Goal: Transaction & Acquisition: Book appointment/travel/reservation

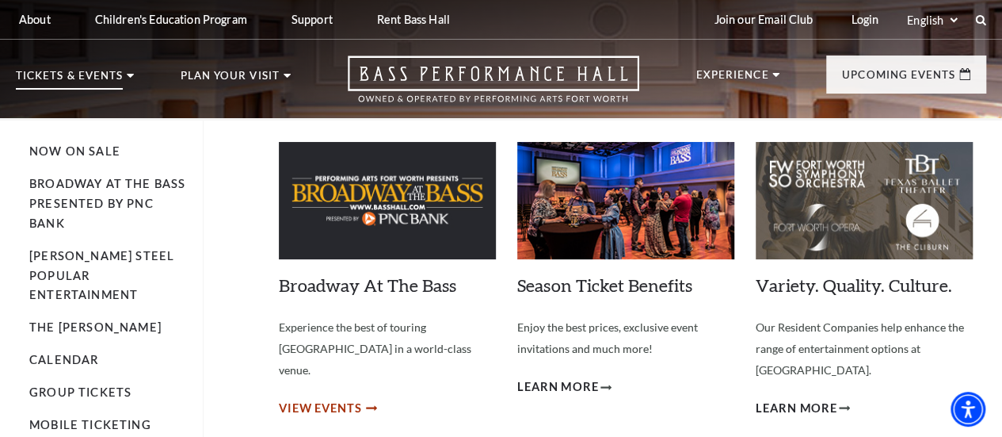
click at [333, 399] on span "View Events" at bounding box center [320, 409] width 83 height 20
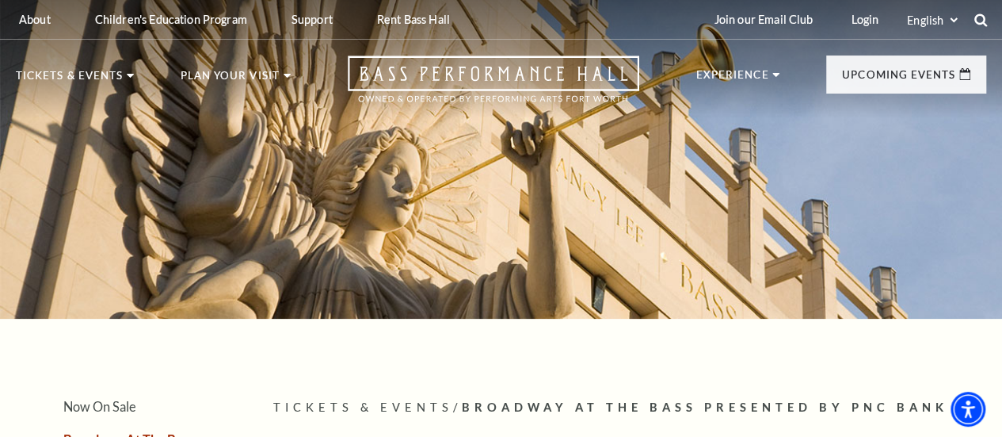
click at [976, 16] on use at bounding box center [981, 19] width 13 height 13
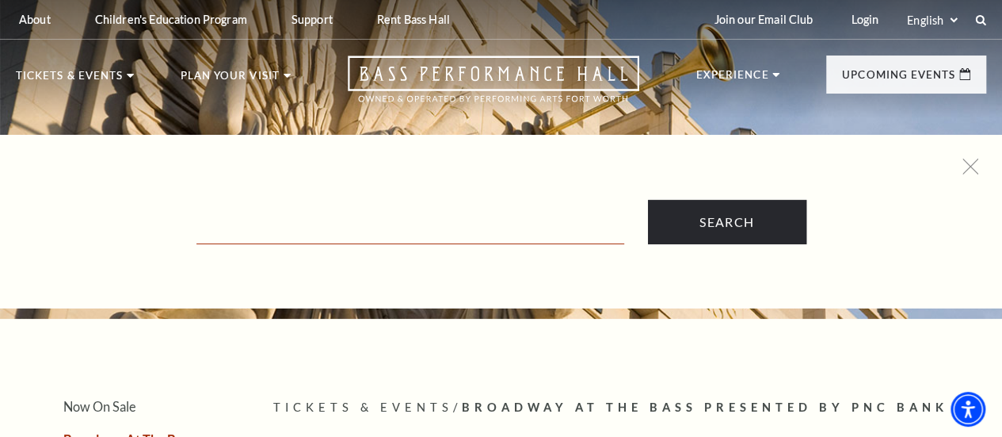
click at [557, 223] on input "Text field" at bounding box center [411, 228] width 428 height 32
type input "addams family"
click at [648, 200] on input "Search" at bounding box center [727, 222] width 158 height 44
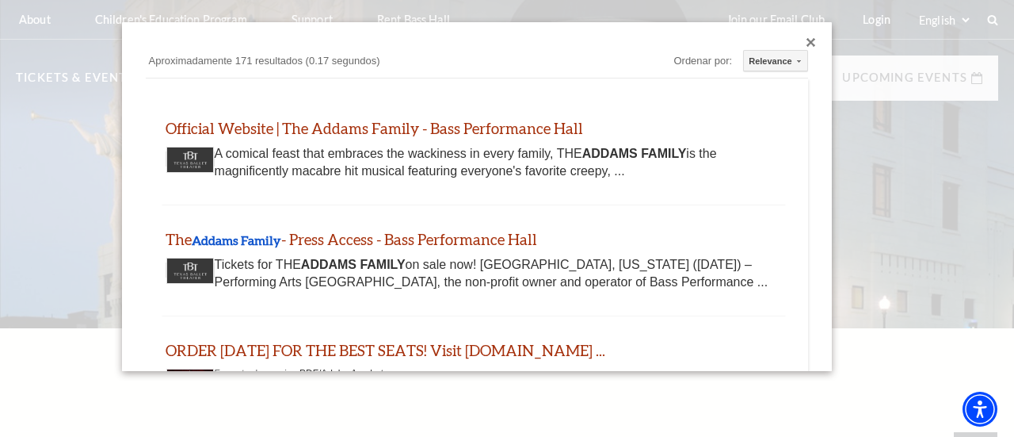
click at [807, 42] on div at bounding box center [812, 43] width 10 height 10
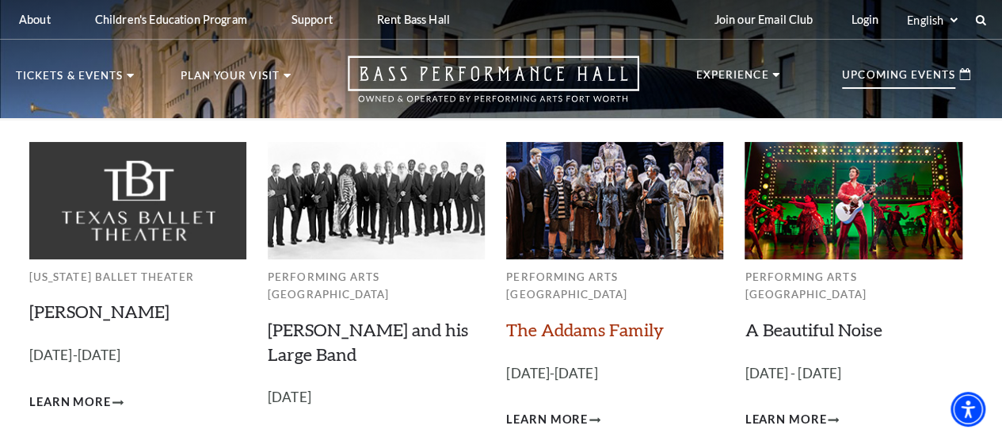
click at [595, 319] on link "The Addams Family" at bounding box center [585, 329] width 158 height 21
